Goal: Check status: Check status

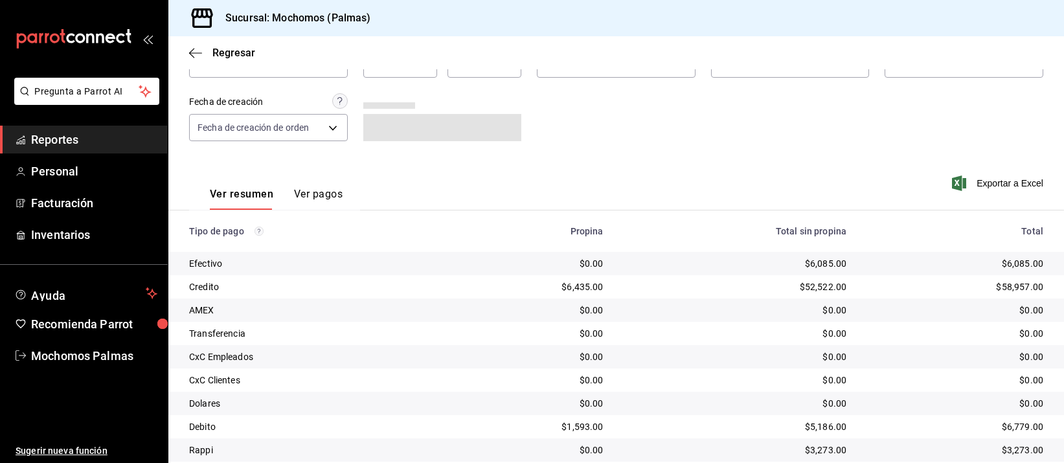
scroll to position [132, 0]
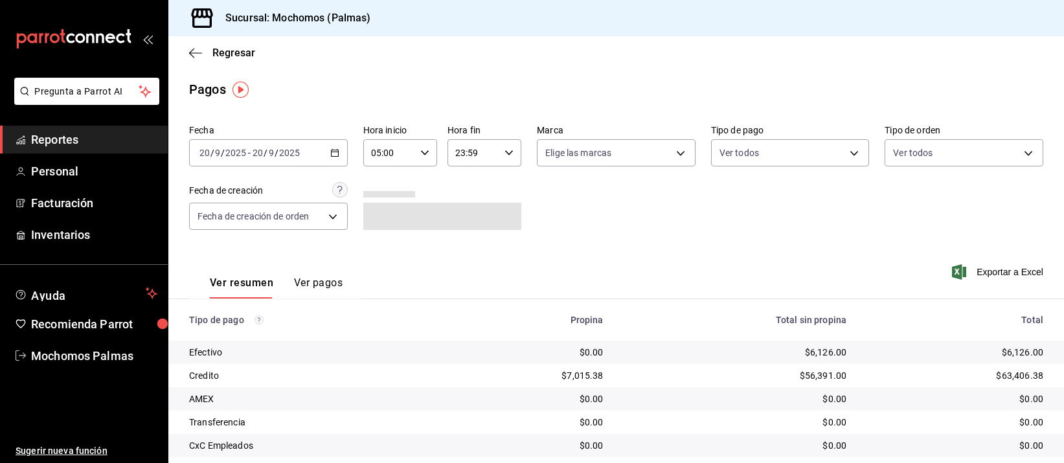
click at [333, 149] on icon "button" at bounding box center [334, 152] width 9 height 9
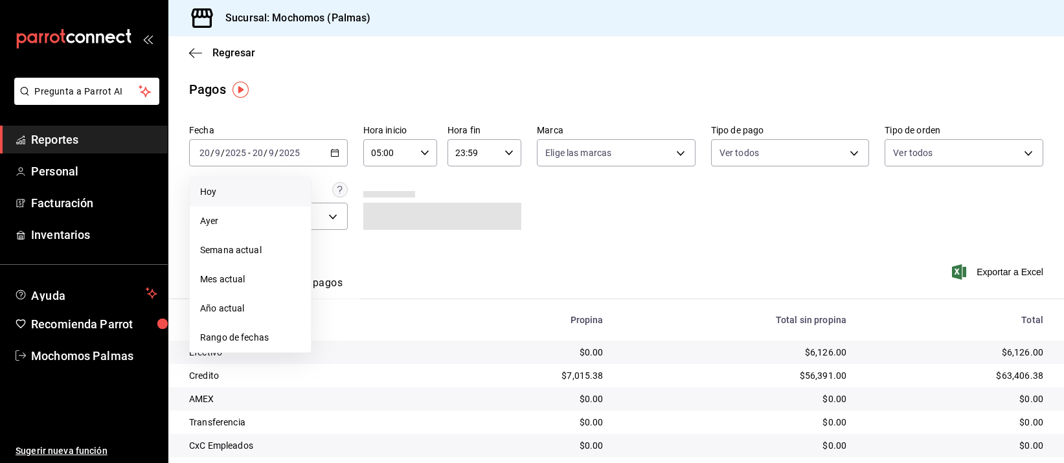
click at [257, 190] on span "Hoy" at bounding box center [250, 192] width 100 height 14
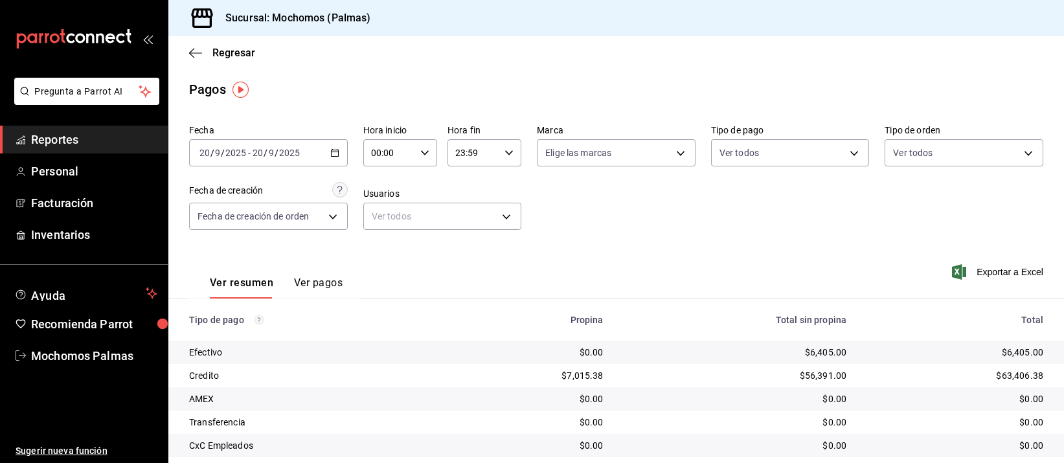
click at [421, 150] on icon "button" at bounding box center [424, 152] width 9 height 9
click at [378, 228] on span "04" at bounding box center [379, 229] width 16 height 10
type input "04:00"
click at [641, 235] on div at bounding box center [532, 231] width 1064 height 463
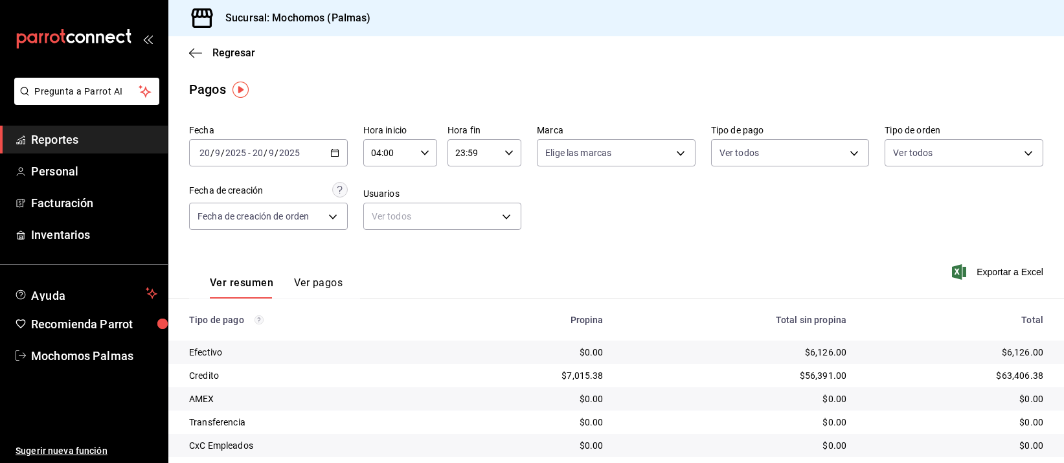
click at [641, 235] on div at bounding box center [532, 231] width 1064 height 463
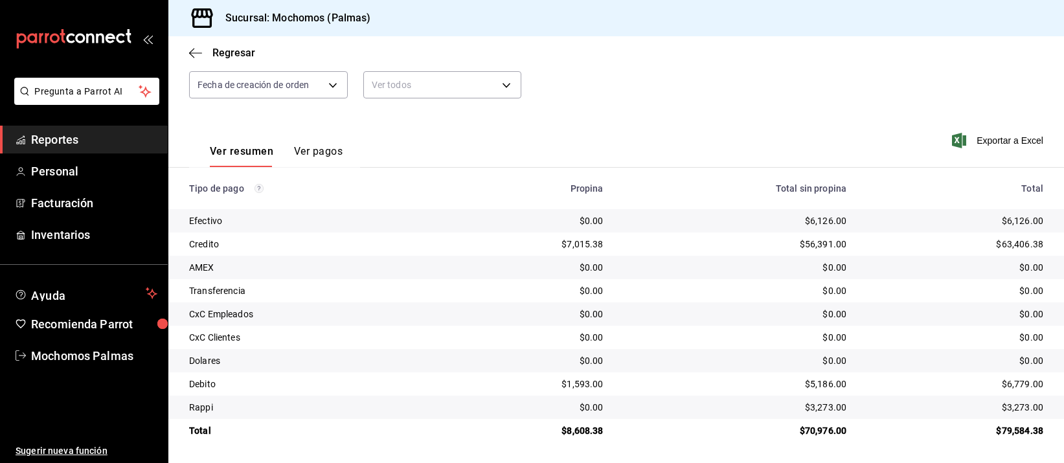
click at [642, 230] on td "$6,126.00" at bounding box center [736, 220] width 244 height 23
click at [642, 229] on td "$6,126.00" at bounding box center [736, 220] width 244 height 23
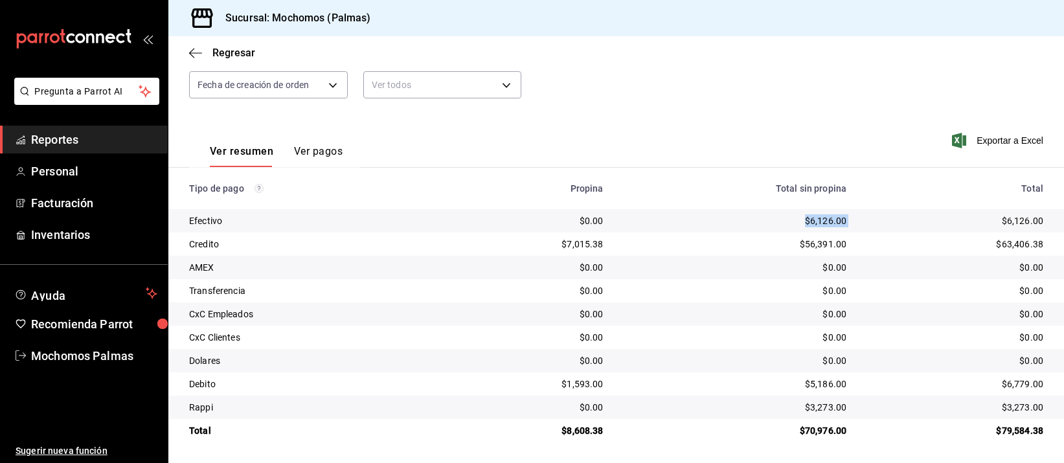
click at [650, 227] on div "$6,126.00" at bounding box center [735, 220] width 223 height 13
click at [649, 223] on div "$6,126.00" at bounding box center [735, 220] width 223 height 13
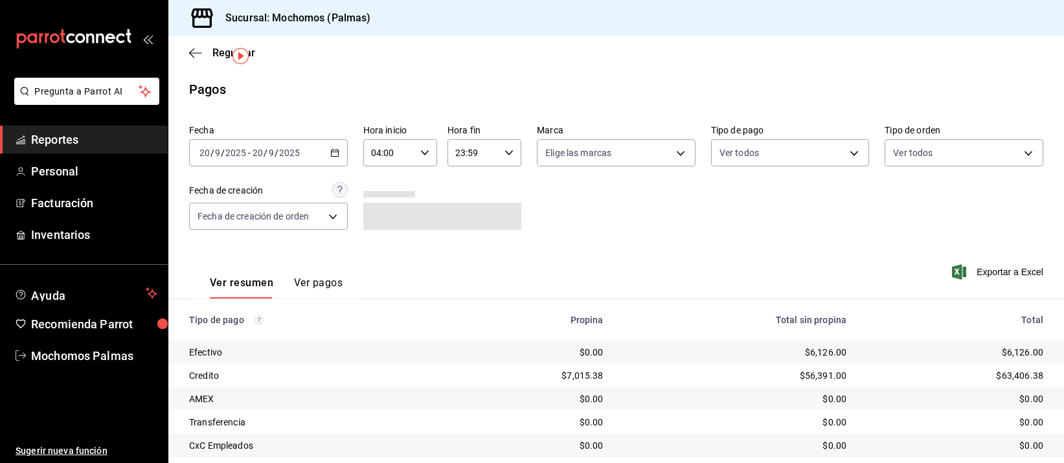
scroll to position [132, 0]
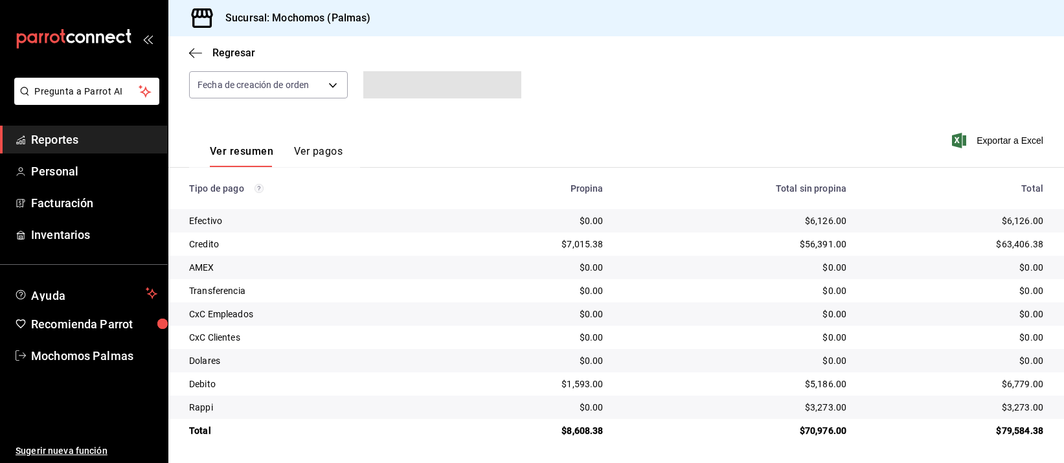
click at [648, 225] on div "$6,126.00" at bounding box center [735, 220] width 223 height 13
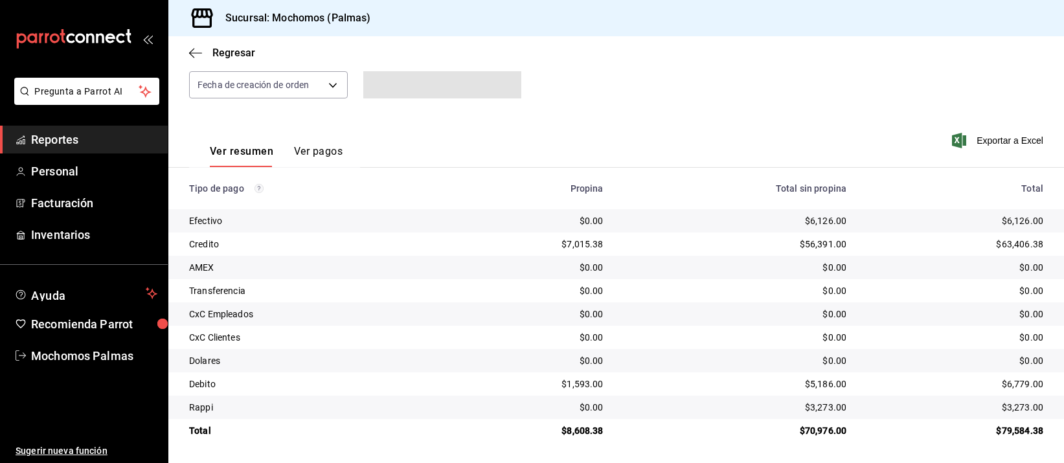
click at [672, 259] on td "$0.00" at bounding box center [736, 267] width 244 height 23
click at [764, 351] on td "$0.00" at bounding box center [736, 360] width 244 height 23
